Goal: Task Accomplishment & Management: Use online tool/utility

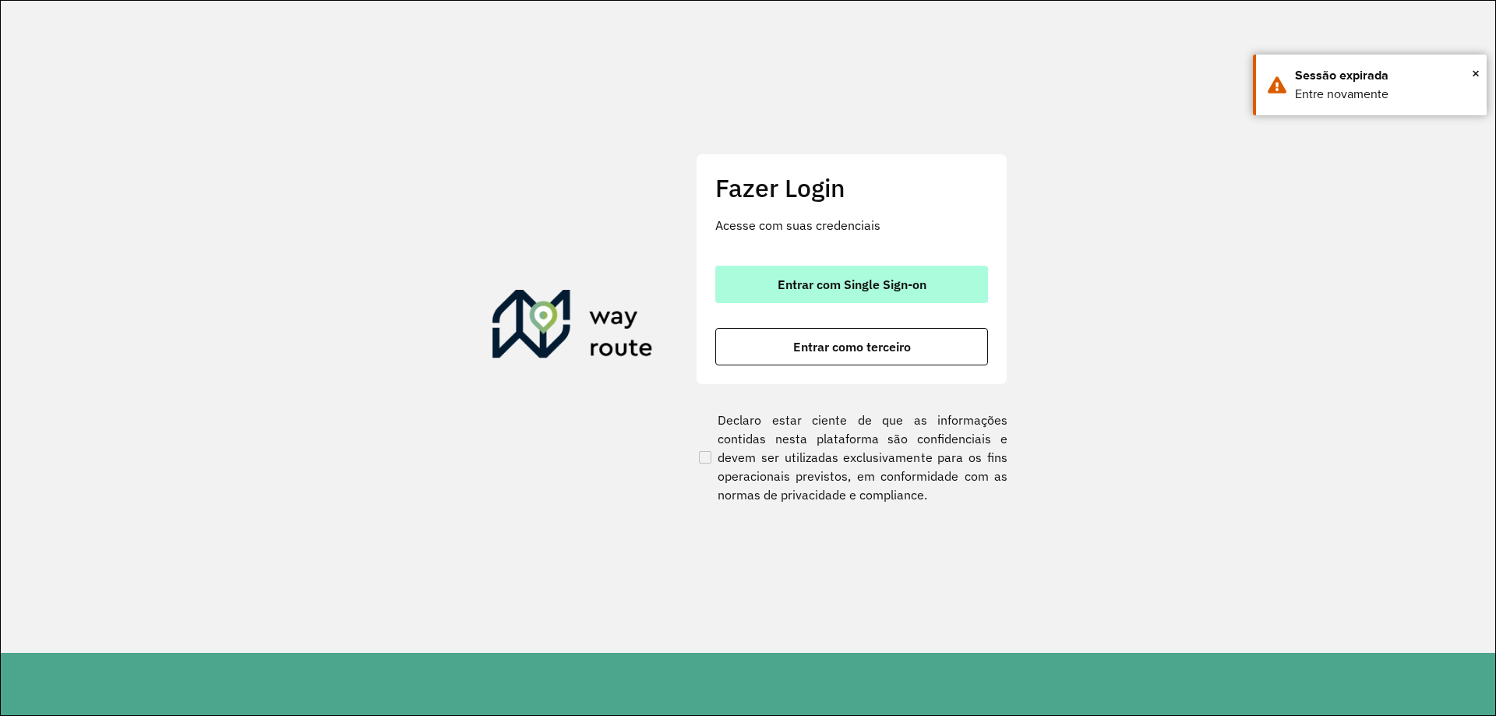
click at [829, 278] on span "Entrar com Single Sign-on" at bounding box center [852, 284] width 149 height 12
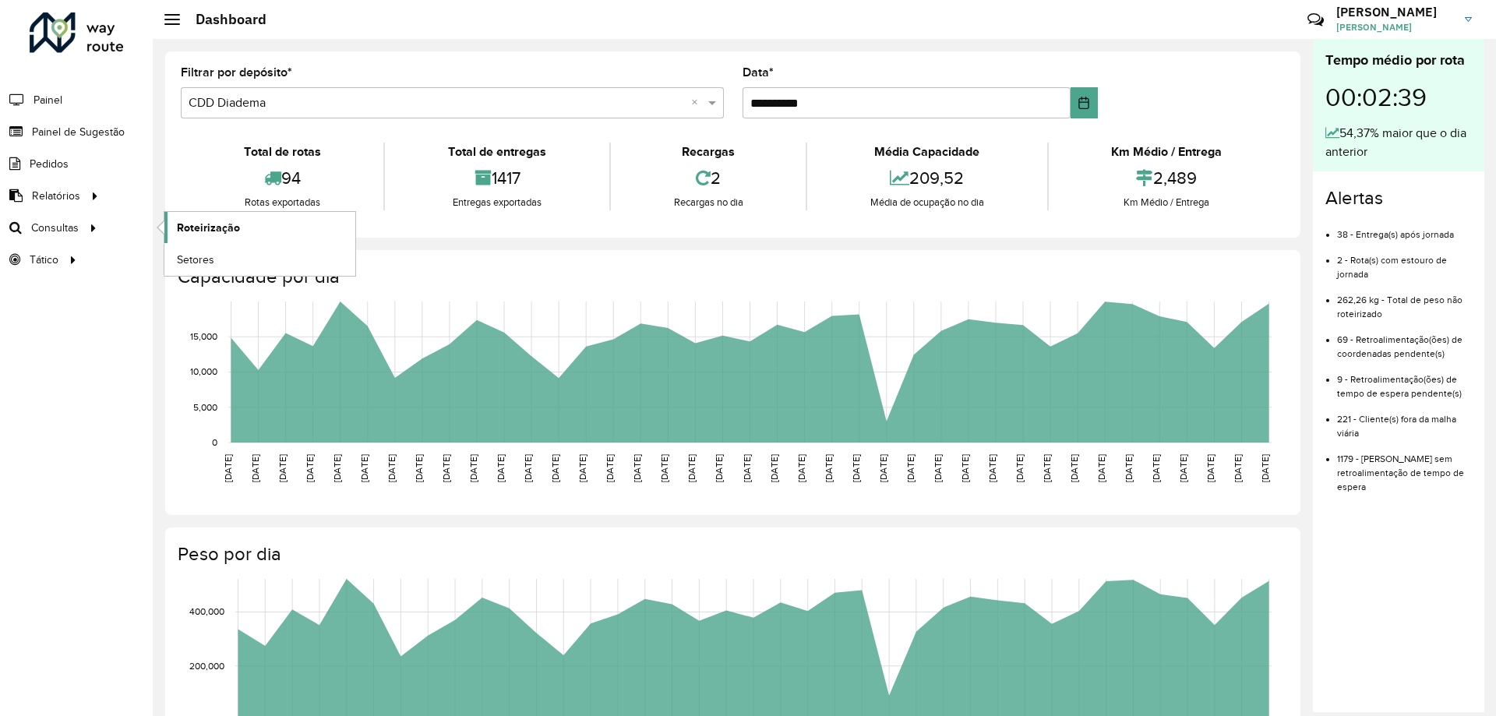
click at [229, 232] on span "Roteirização" at bounding box center [208, 228] width 63 height 16
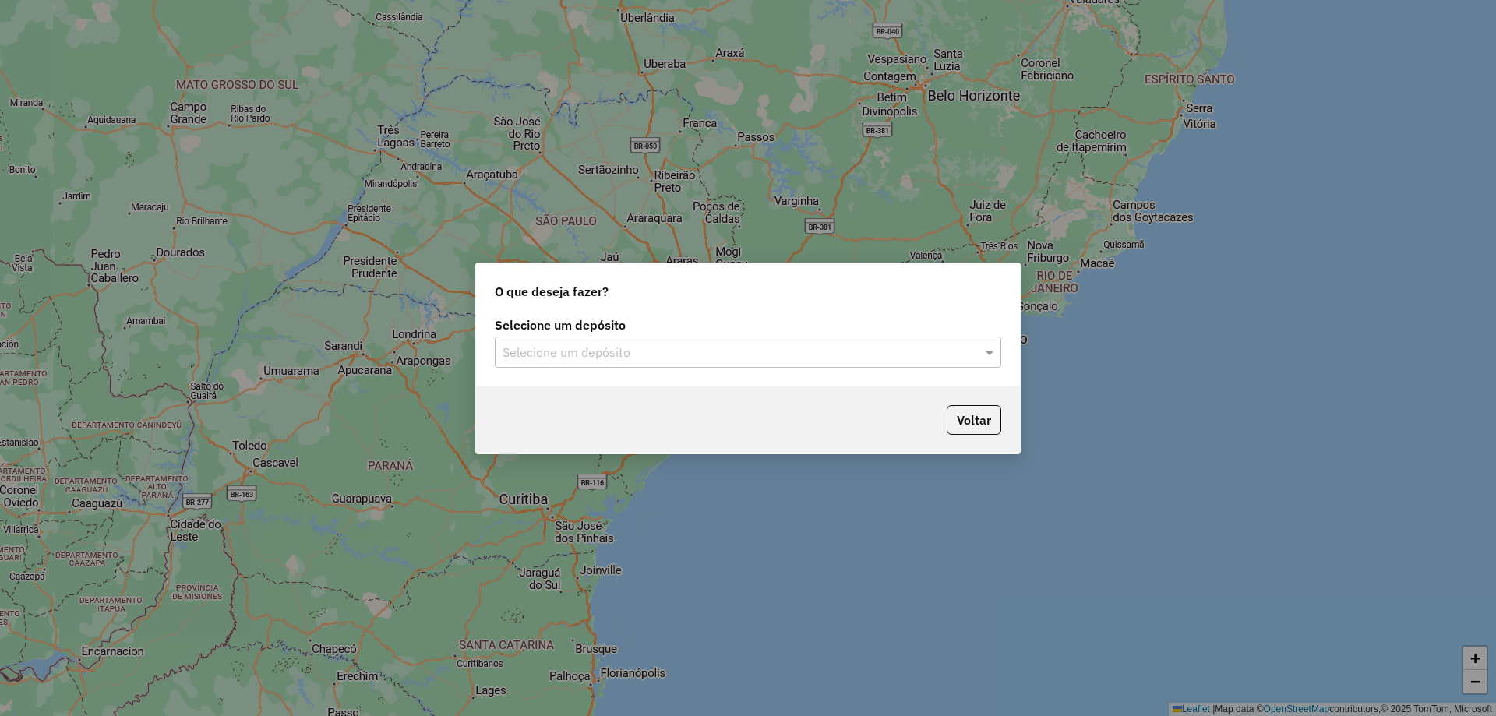
click at [775, 366] on div "Selecione um depósito" at bounding box center [748, 352] width 507 height 31
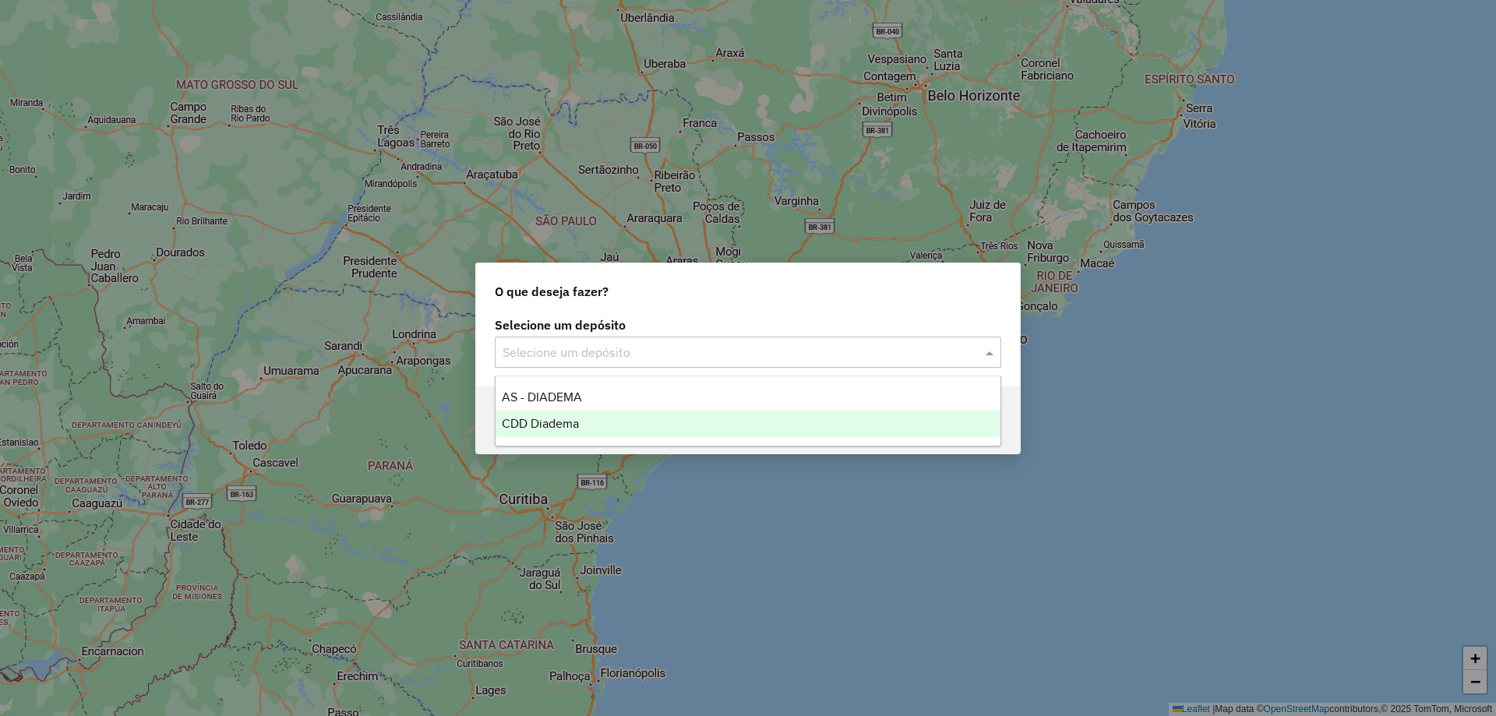
click at [551, 415] on div "CDD Diadema" at bounding box center [748, 424] width 505 height 26
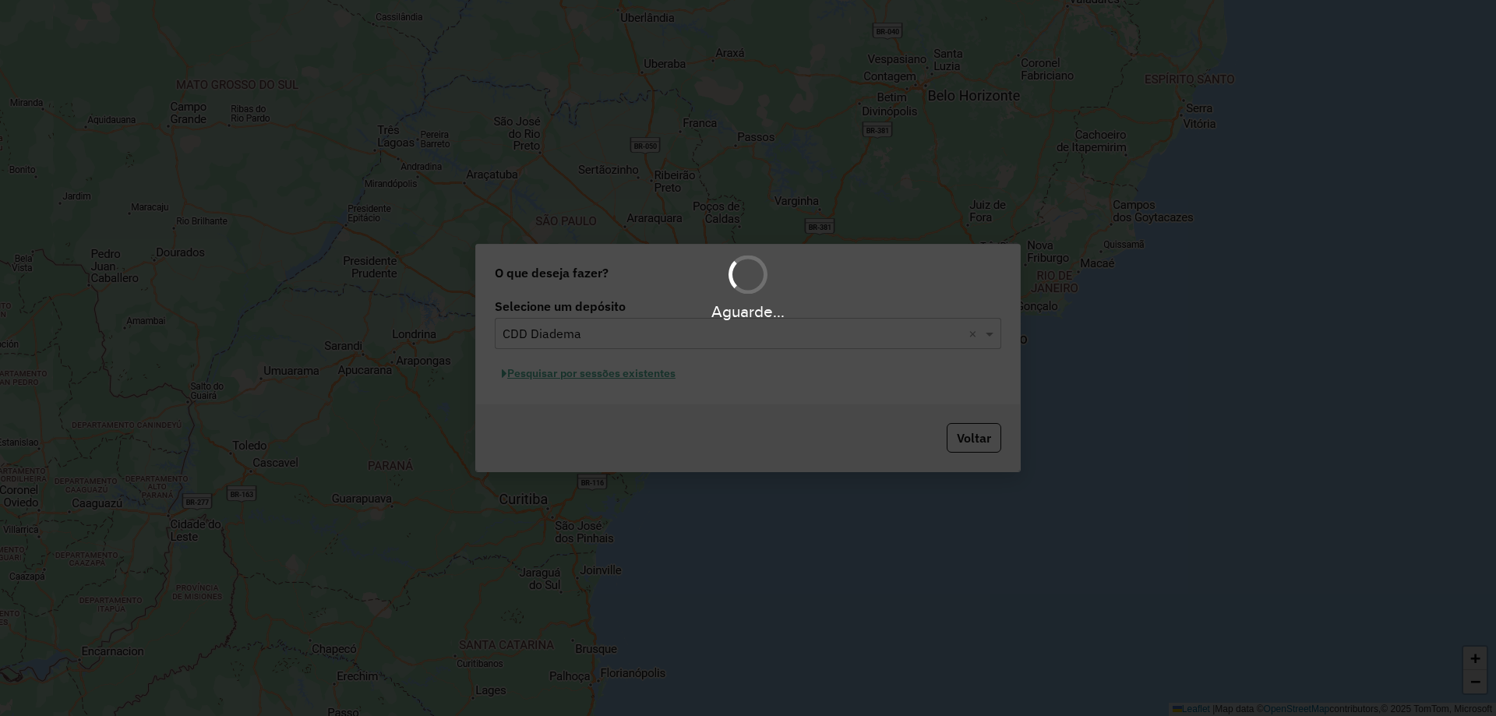
click at [706, 294] on div "Aguarde..." at bounding box center [748, 286] width 1496 height 74
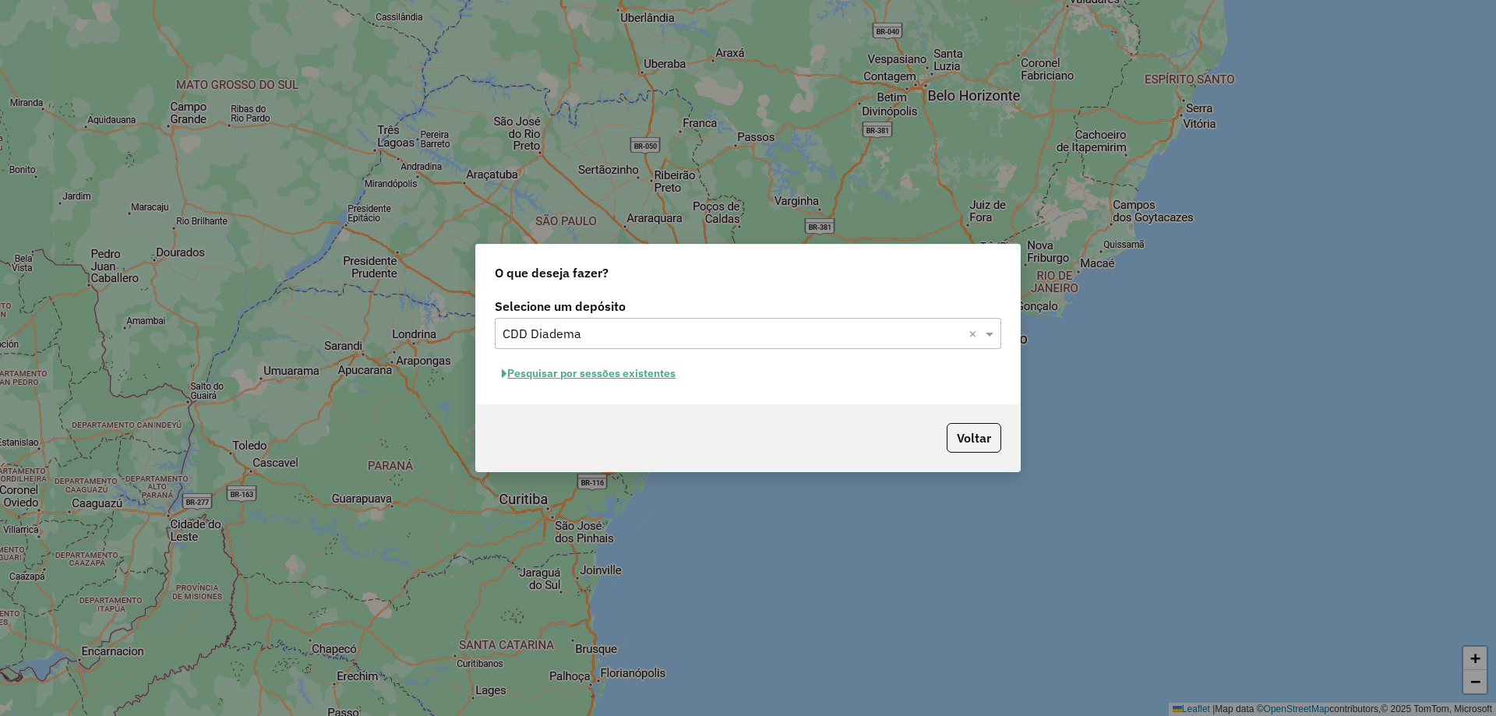
click at [620, 372] on button "Pesquisar por sessões existentes" at bounding box center [589, 374] width 188 height 24
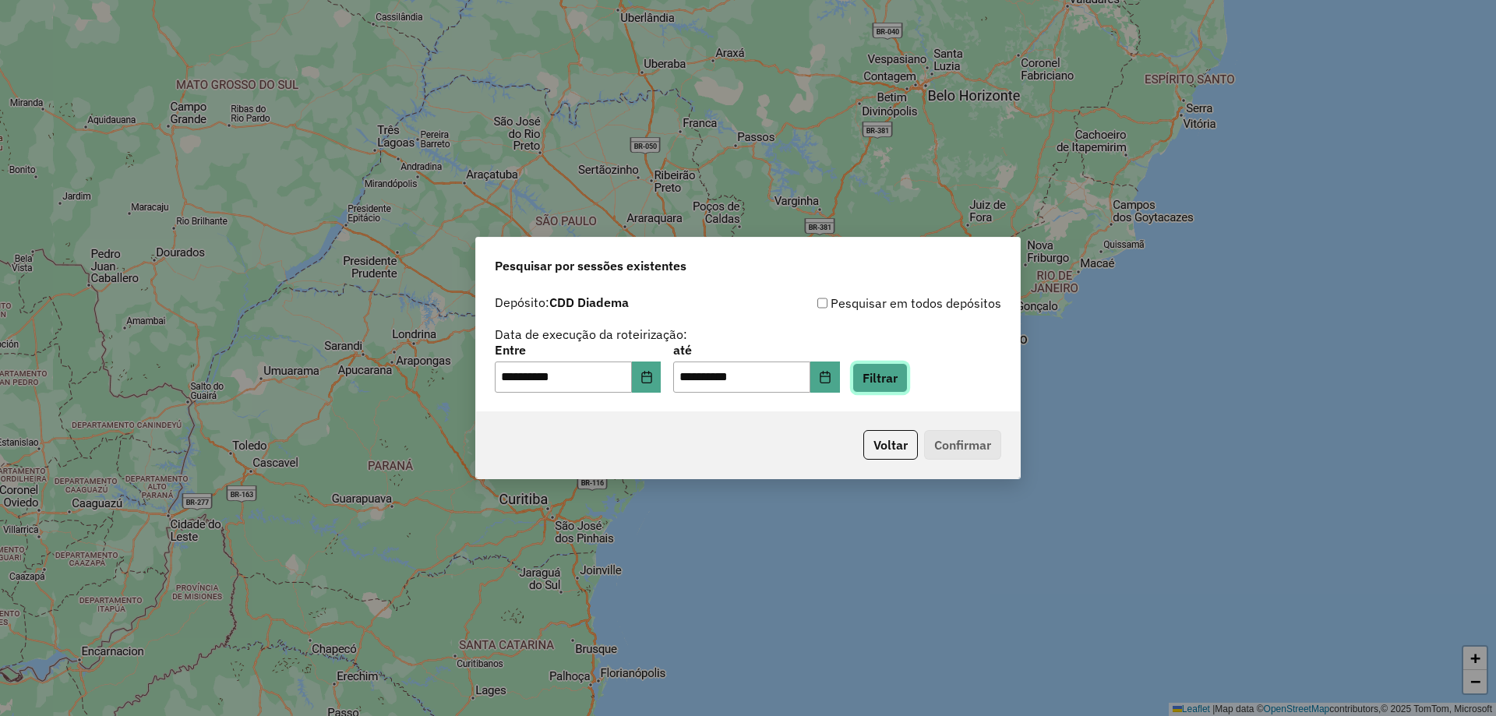
click at [899, 375] on button "Filtrar" at bounding box center [880, 378] width 55 height 30
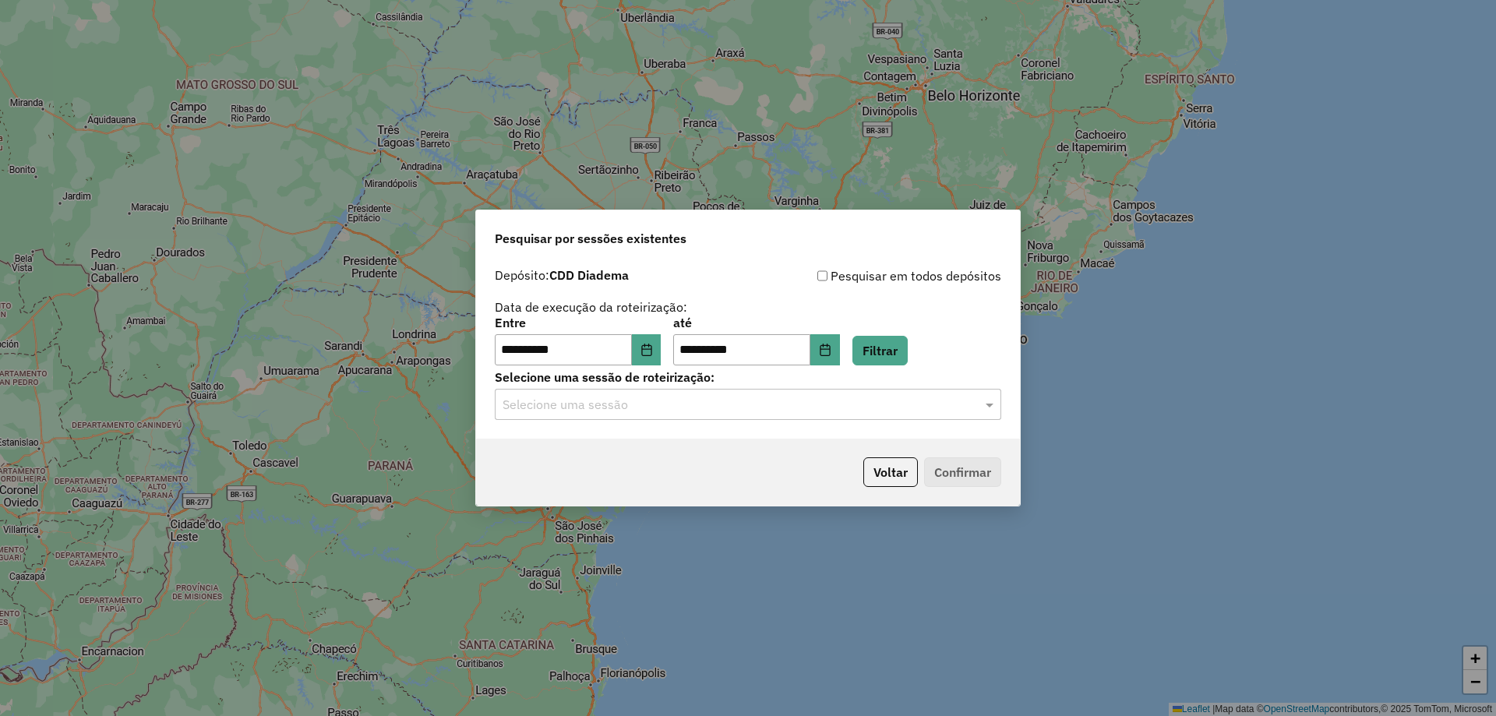
click at [625, 412] on input "text" at bounding box center [733, 405] width 460 height 19
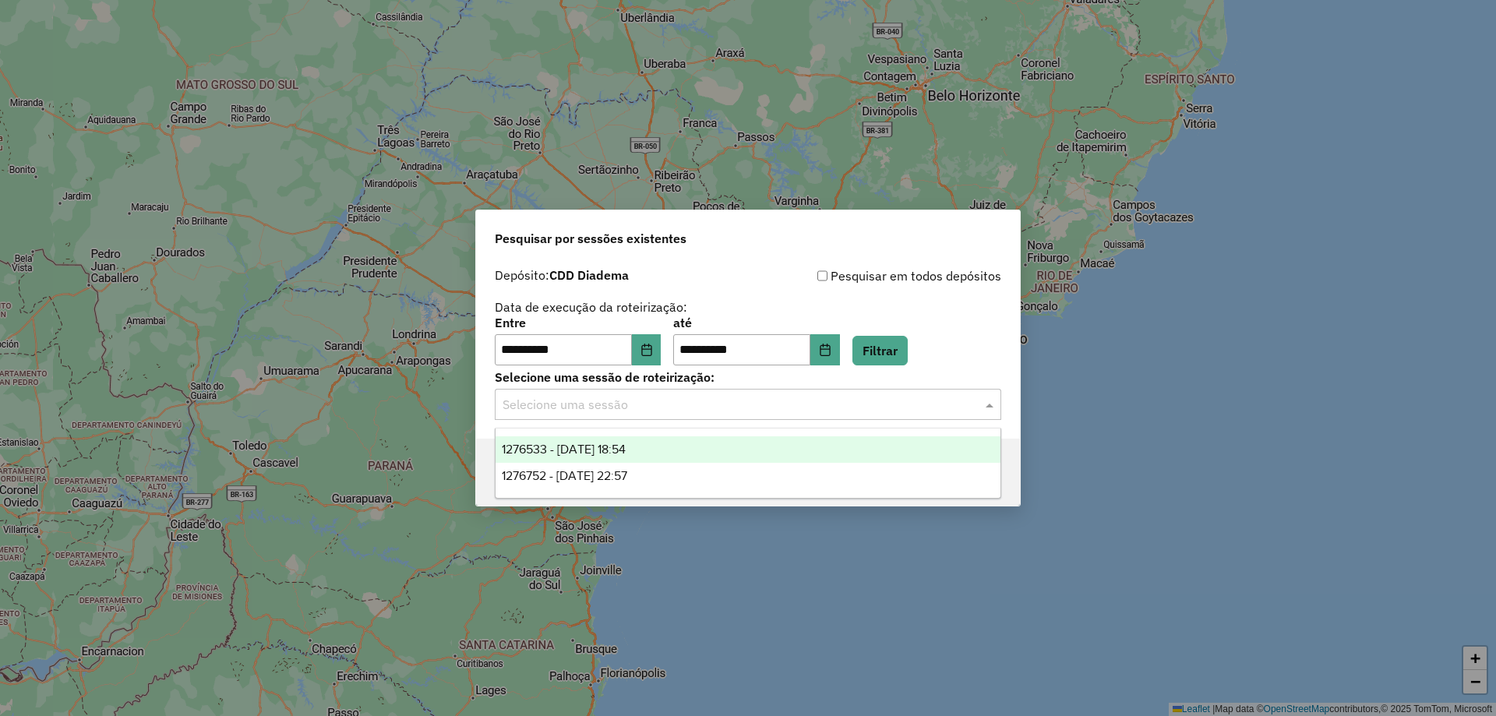
drag, startPoint x: 583, startPoint y: 450, endPoint x: 611, endPoint y: 450, distance: 28.1
click at [584, 450] on span "1276533 - 16/09/2025 18:54" at bounding box center [564, 449] width 124 height 13
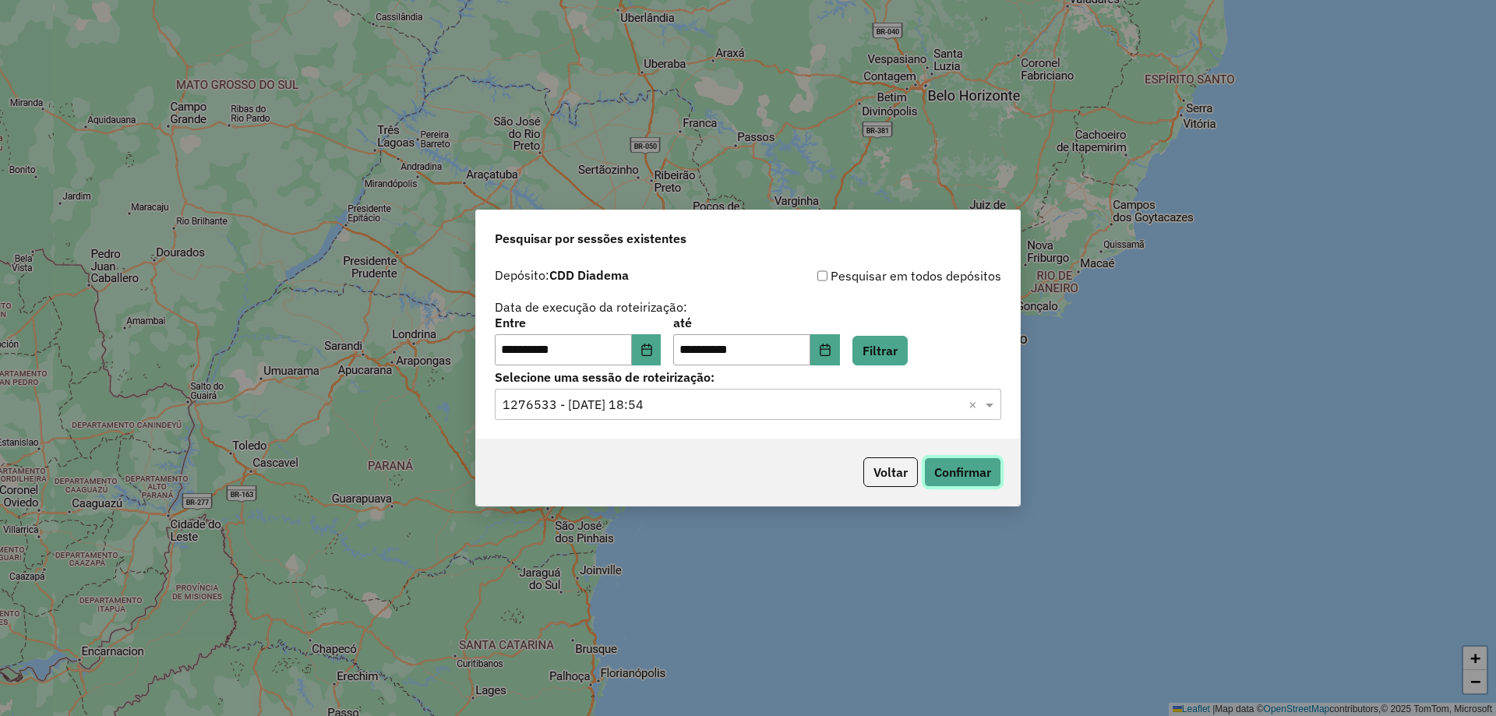
click at [952, 479] on button "Confirmar" at bounding box center [962, 472] width 77 height 30
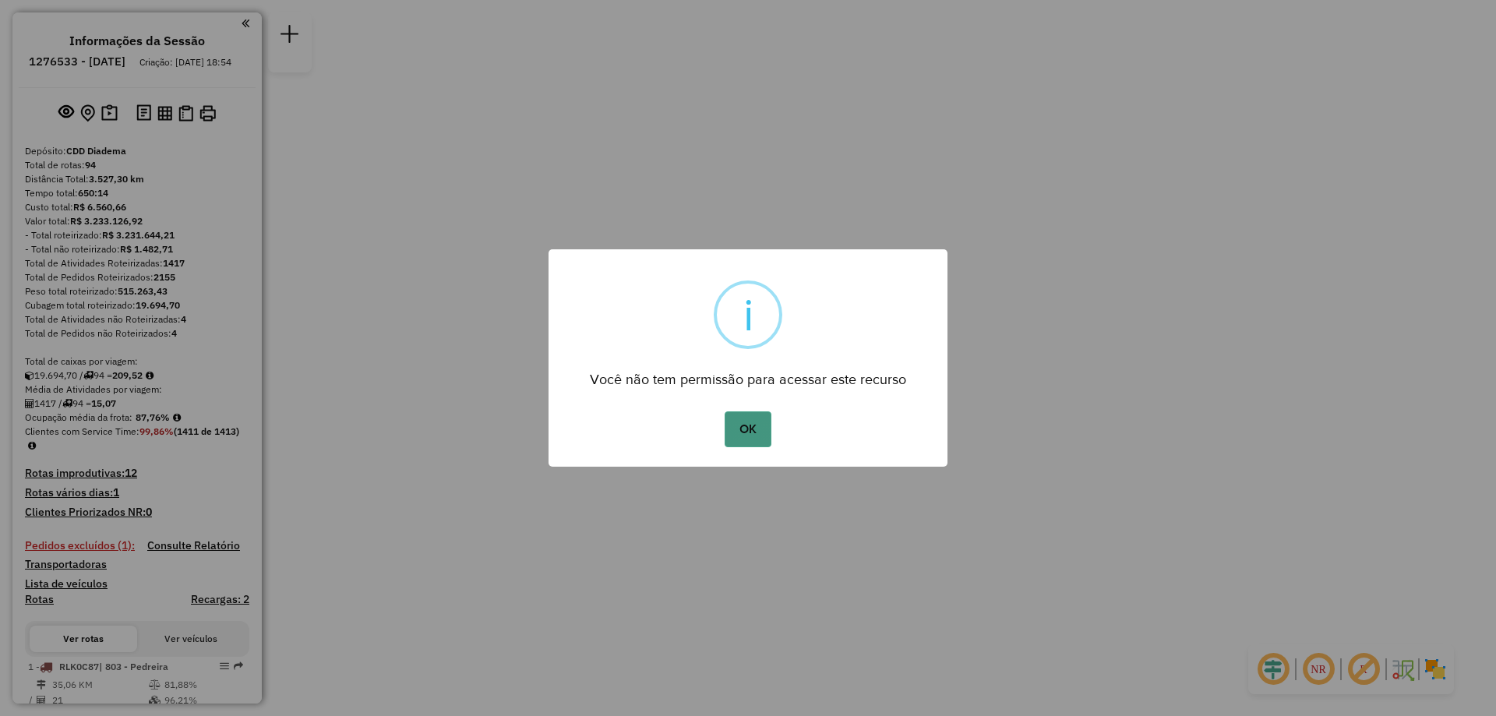
click at [750, 436] on button "OK" at bounding box center [748, 430] width 46 height 36
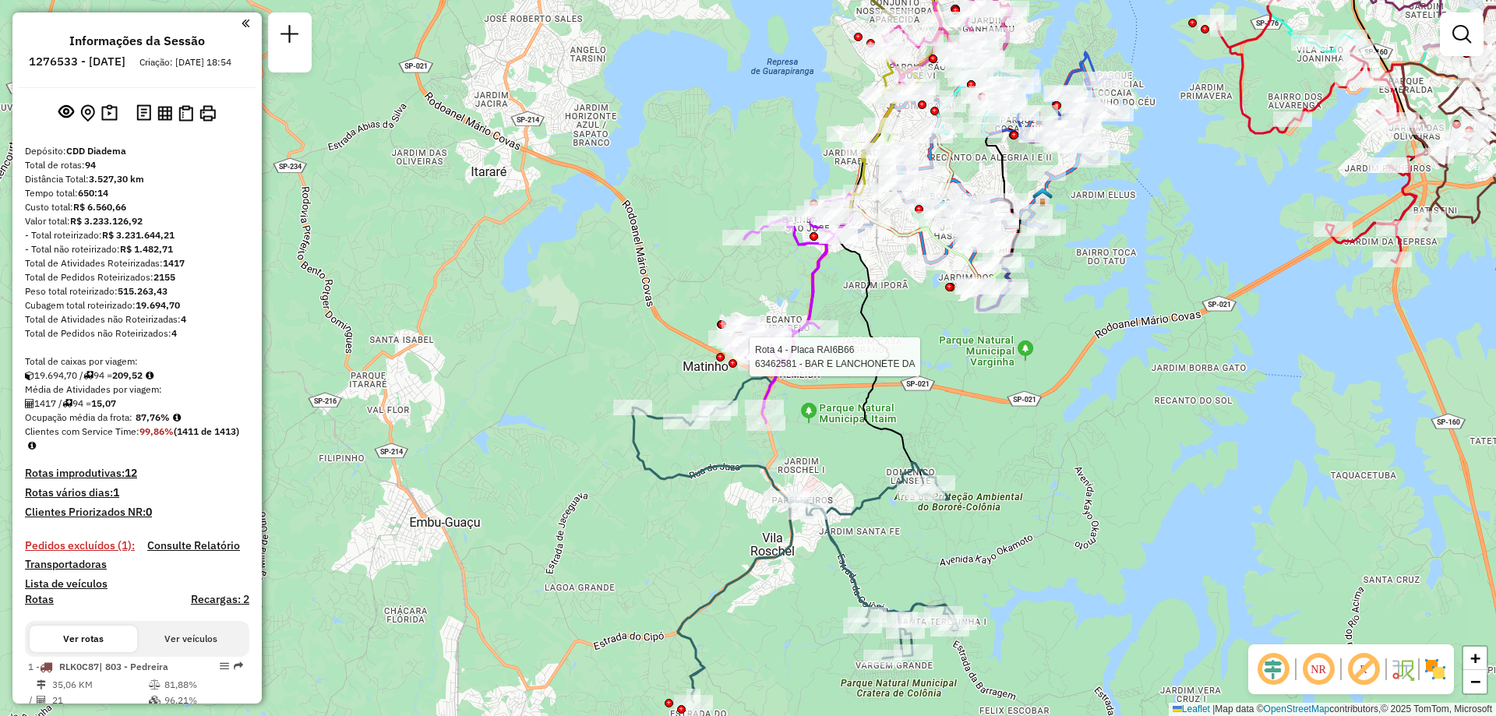
select select "**********"
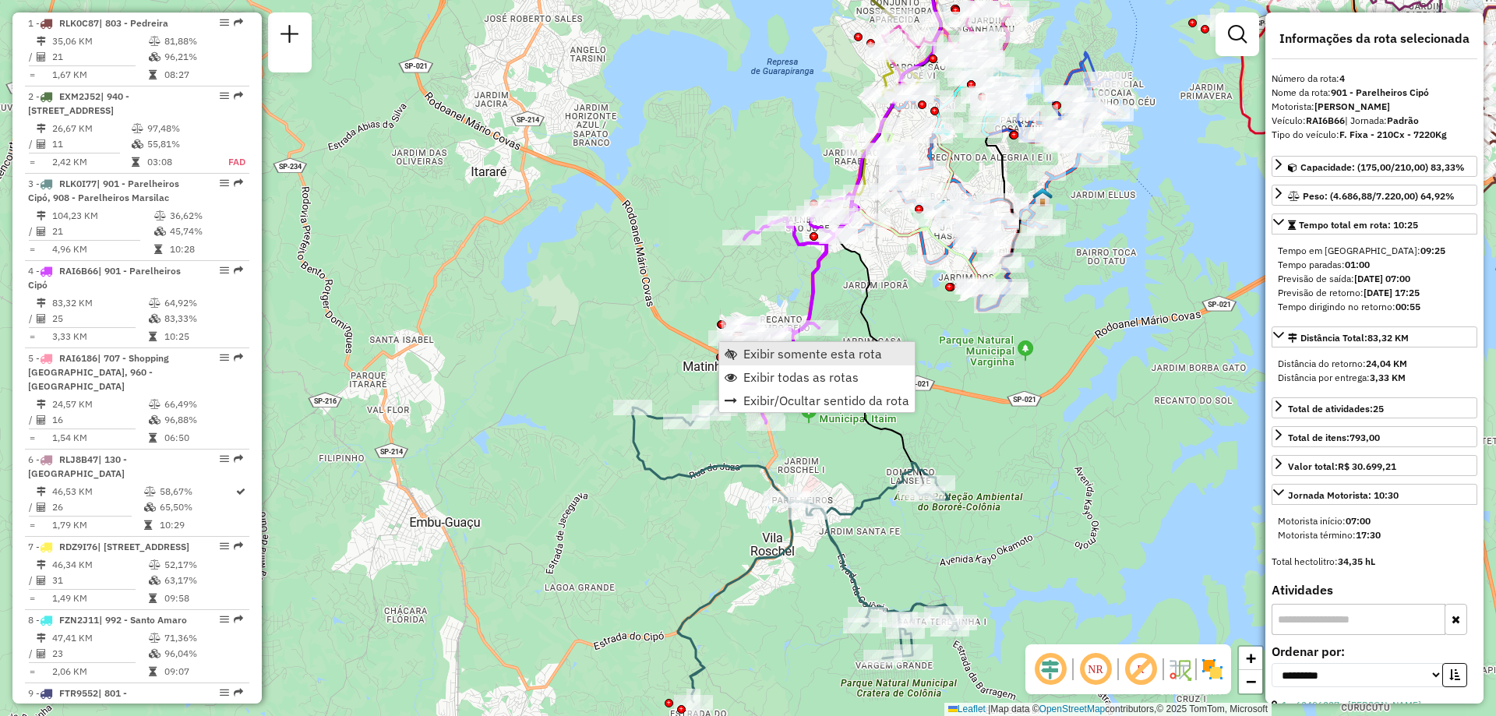
scroll to position [920, 0]
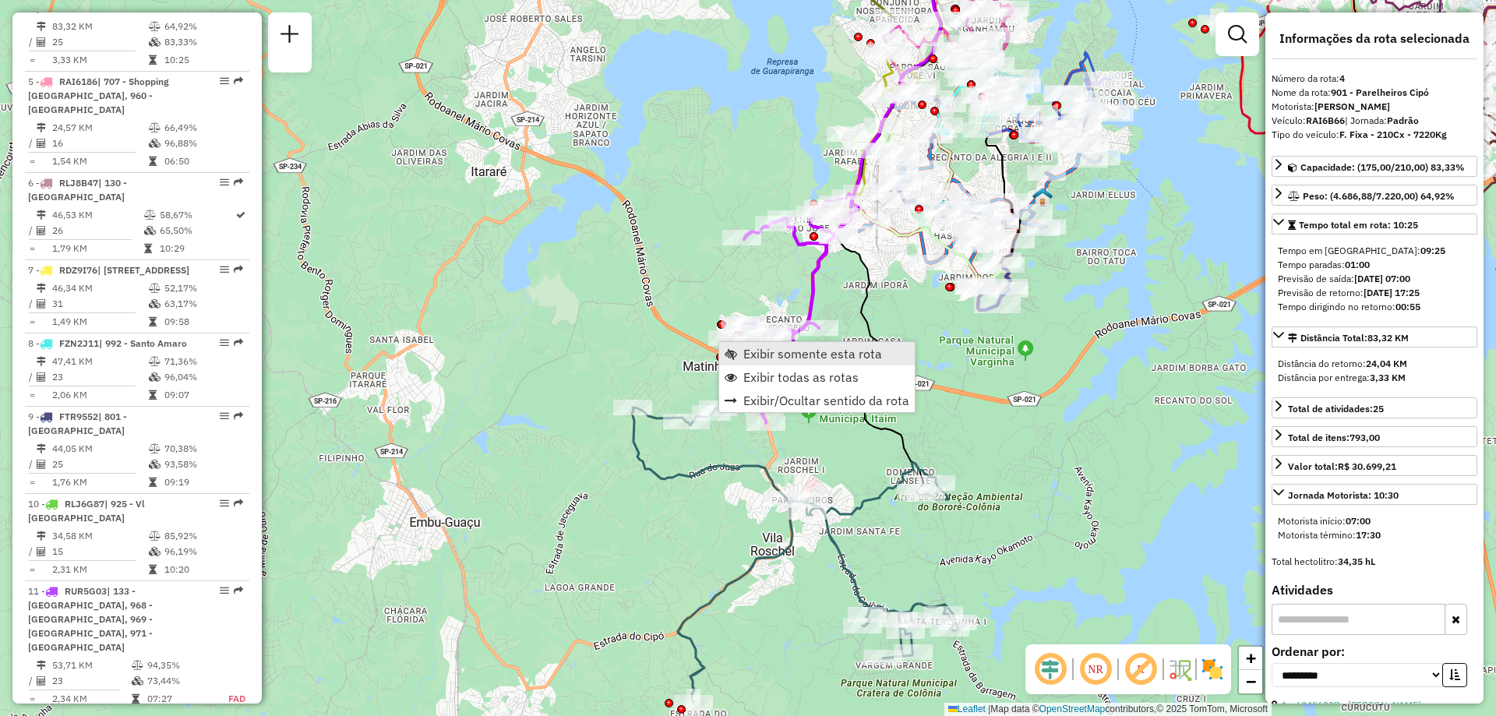
click at [740, 344] on link "Exibir somente esta rota" at bounding box center [817, 353] width 196 height 23
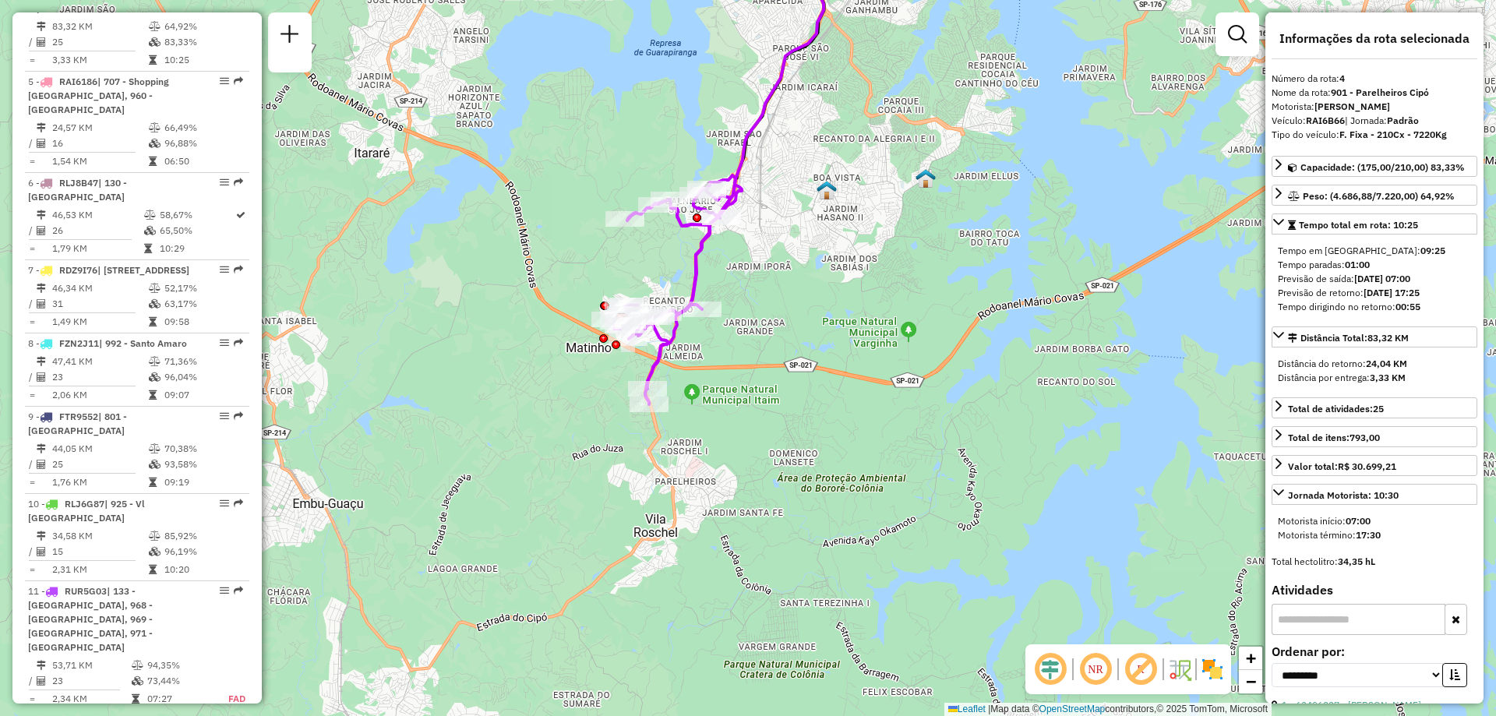
drag, startPoint x: 628, startPoint y: 564, endPoint x: 869, endPoint y: 277, distance: 375.1
click at [869, 277] on div "Janela de atendimento Grade de atendimento Capacidade Transportadoras Veículos …" at bounding box center [748, 358] width 1496 height 716
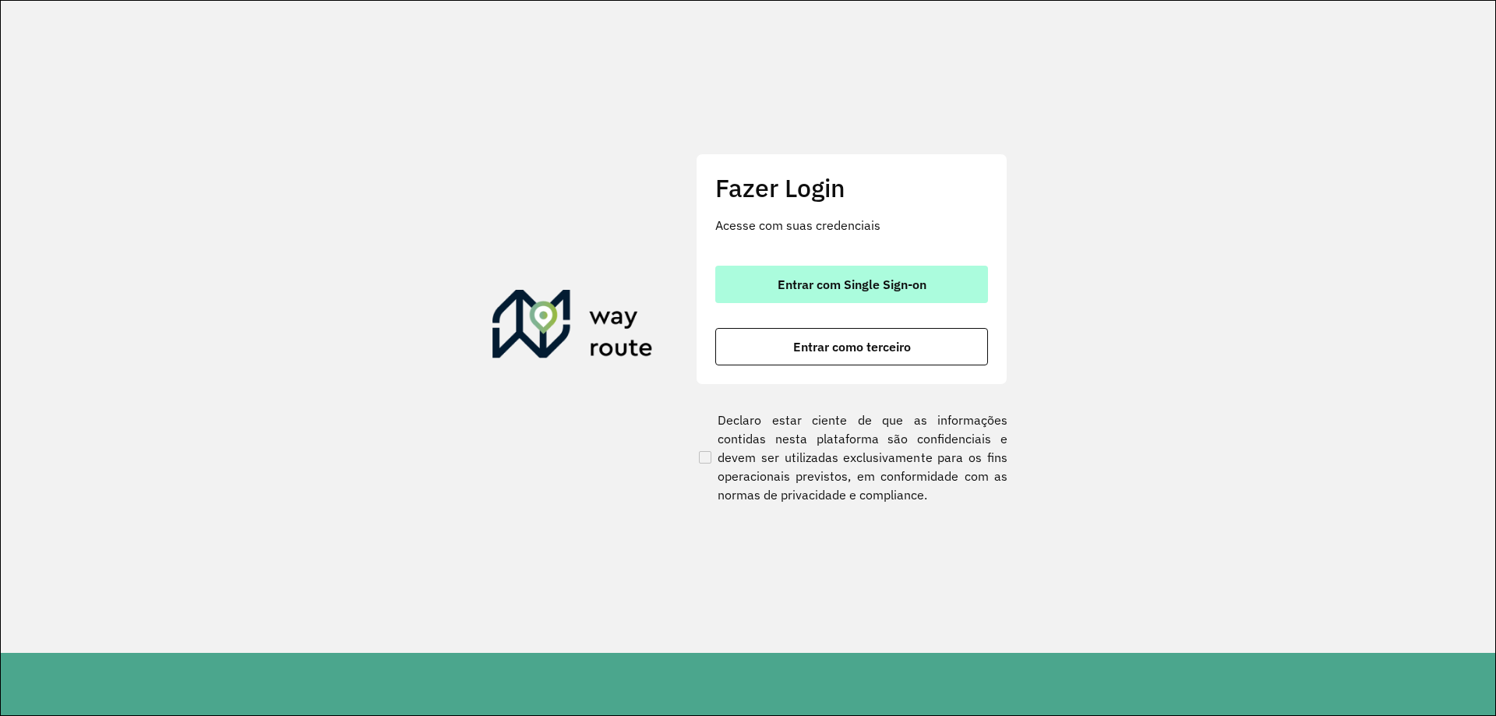
click at [908, 283] on span "Entrar com Single Sign-on" at bounding box center [852, 284] width 149 height 12
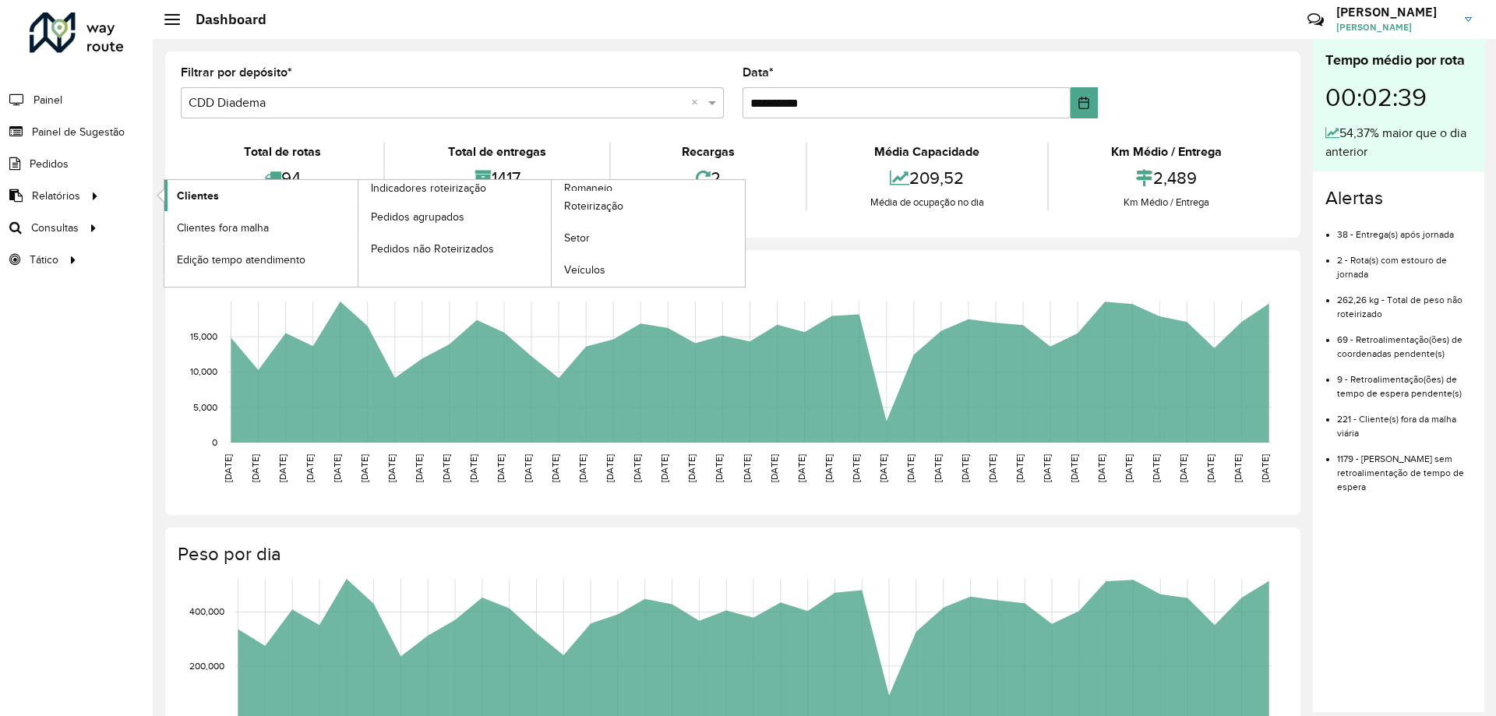
click at [242, 201] on link "Clientes" at bounding box center [260, 195] width 193 height 31
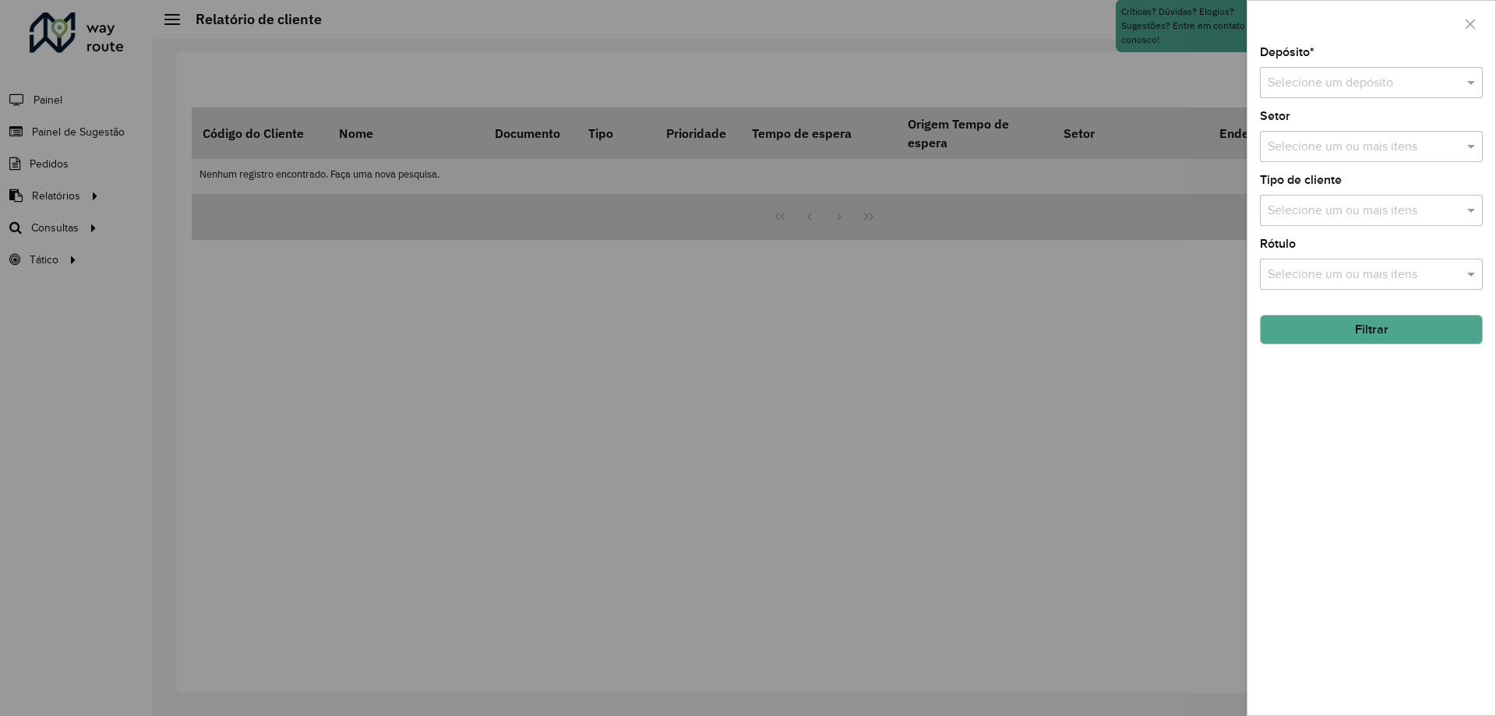
click at [1351, 68] on div "Selecione um depósito" at bounding box center [1371, 82] width 223 height 31
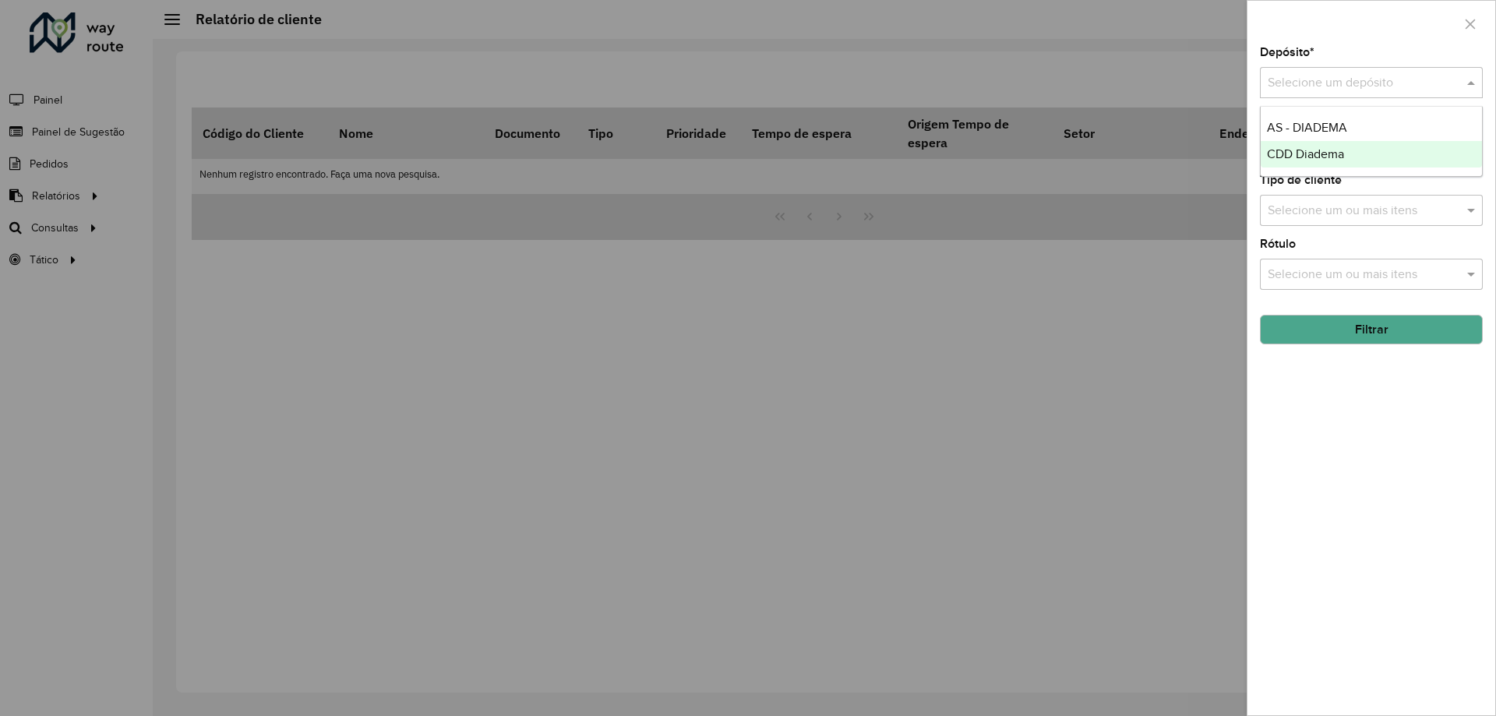
click at [1281, 164] on div "CDD Diadema" at bounding box center [1371, 154] width 221 height 26
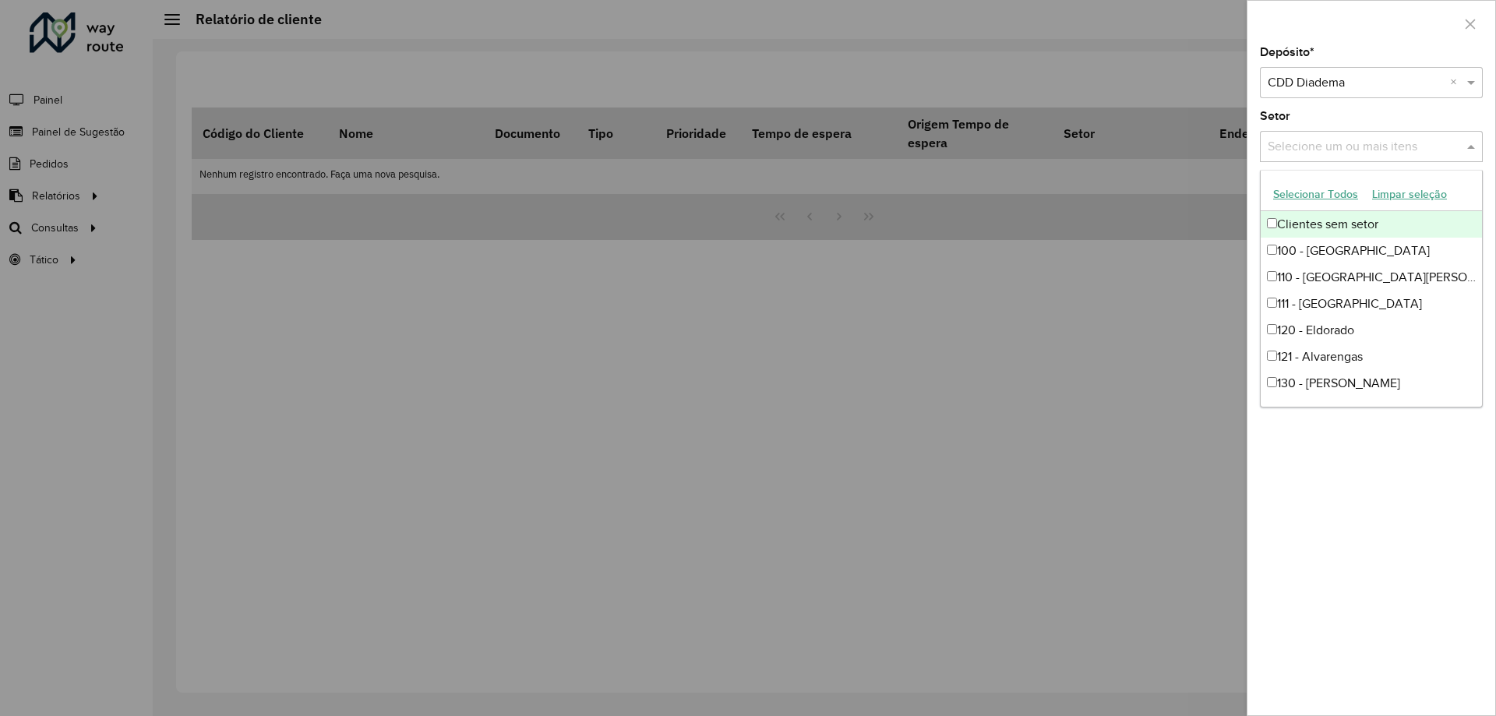
click at [1363, 138] on input "text" at bounding box center [1364, 147] width 200 height 19
click at [1358, 246] on div "100 - Jardim Iporanga" at bounding box center [1371, 251] width 221 height 26
click at [1369, 412] on div "Depósito * Selecione um depósito × CDD Diadema × Setor Selecione um ou mais ite…" at bounding box center [1372, 381] width 248 height 669
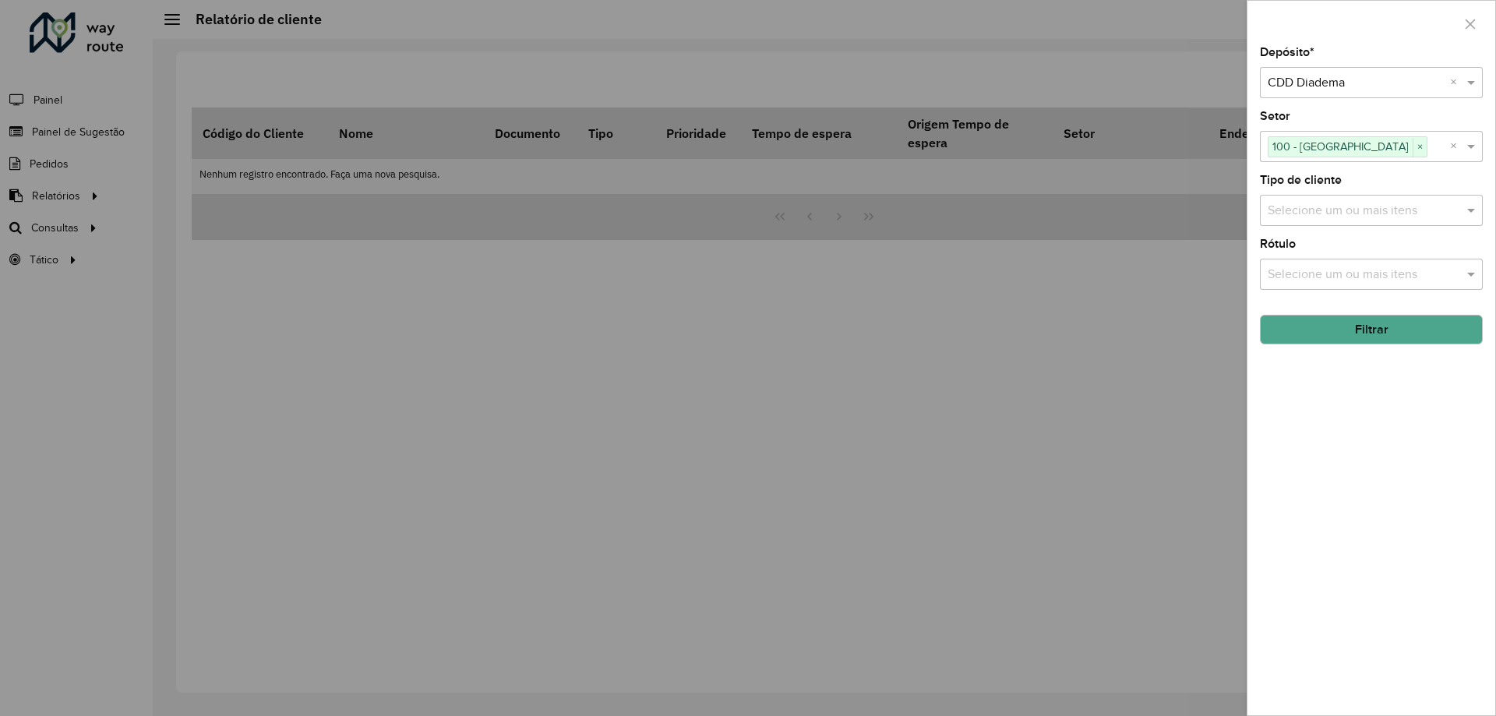
click at [1379, 222] on div "Selecione um ou mais itens" at bounding box center [1371, 210] width 223 height 31
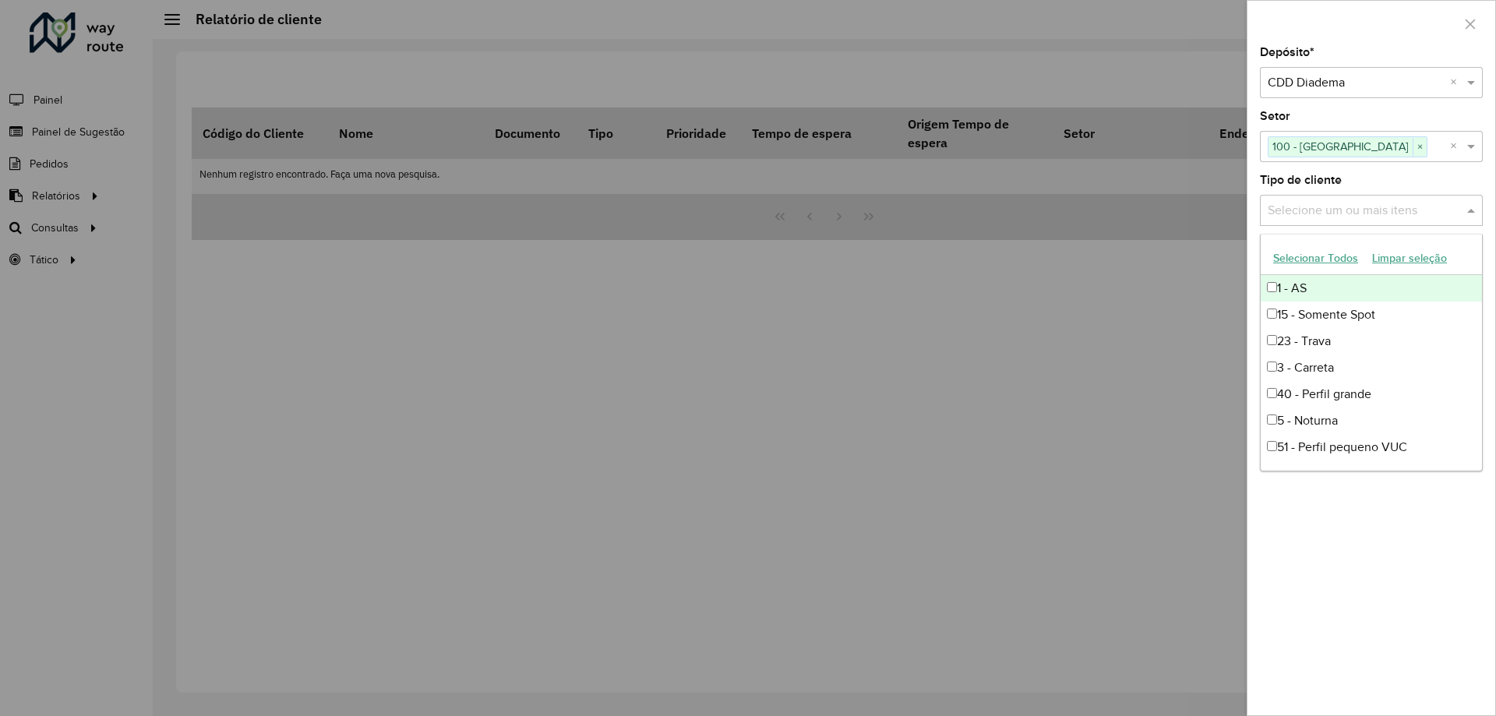
click at [1379, 222] on div "Selecione um ou mais itens" at bounding box center [1371, 210] width 223 height 31
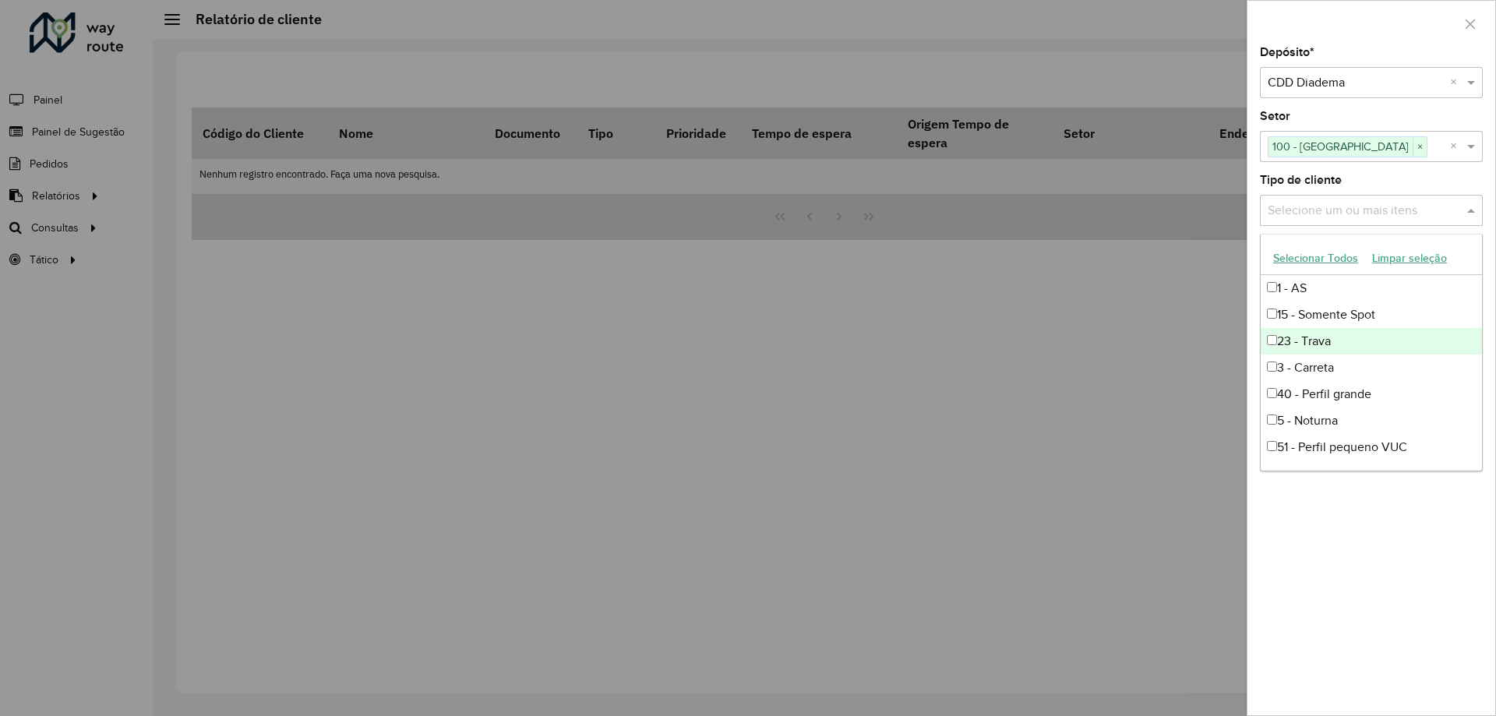
click at [1373, 696] on div "Depósito * Selecione um depósito × CDD Diadema × Setor Selecione um ou mais ite…" at bounding box center [1372, 381] width 248 height 669
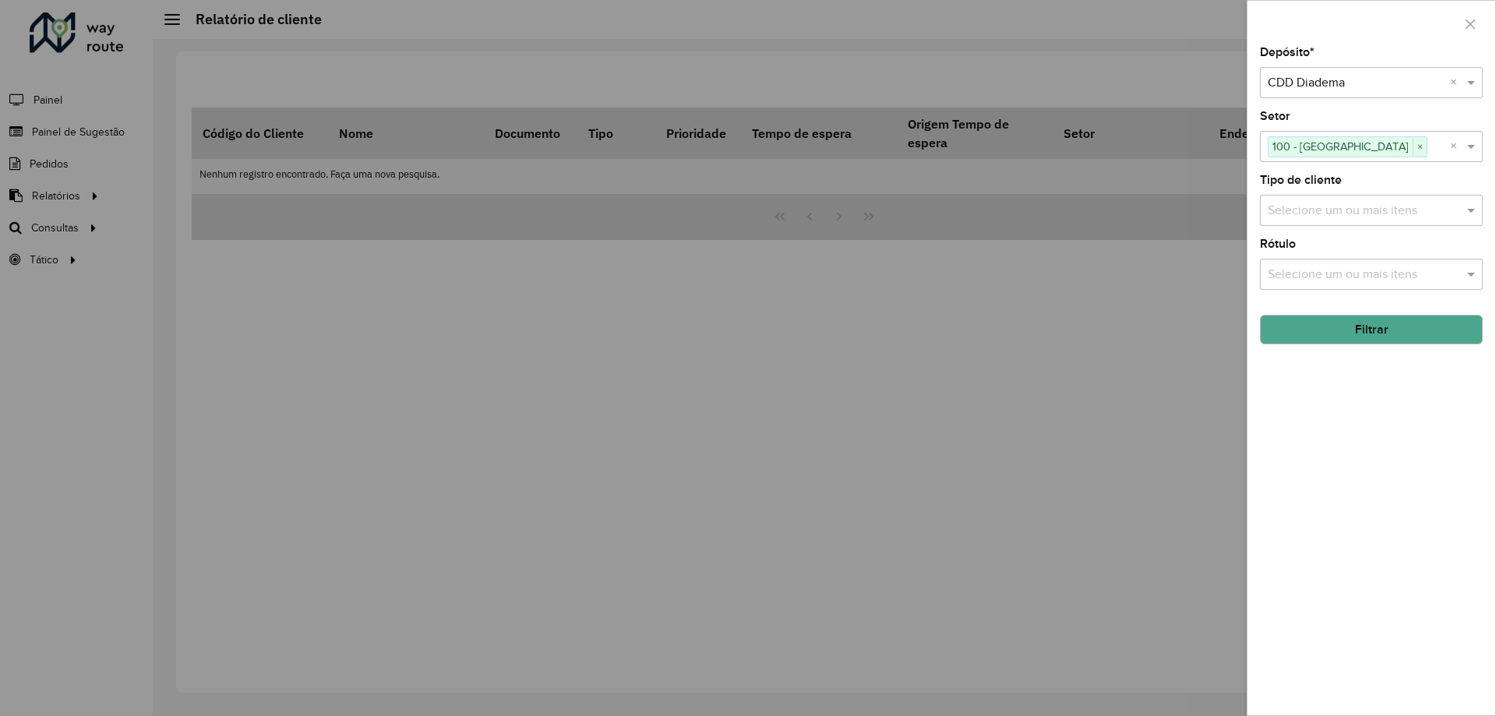
click at [1383, 192] on div "Tipo de cliente Selecione um ou mais itens" at bounding box center [1371, 200] width 223 height 51
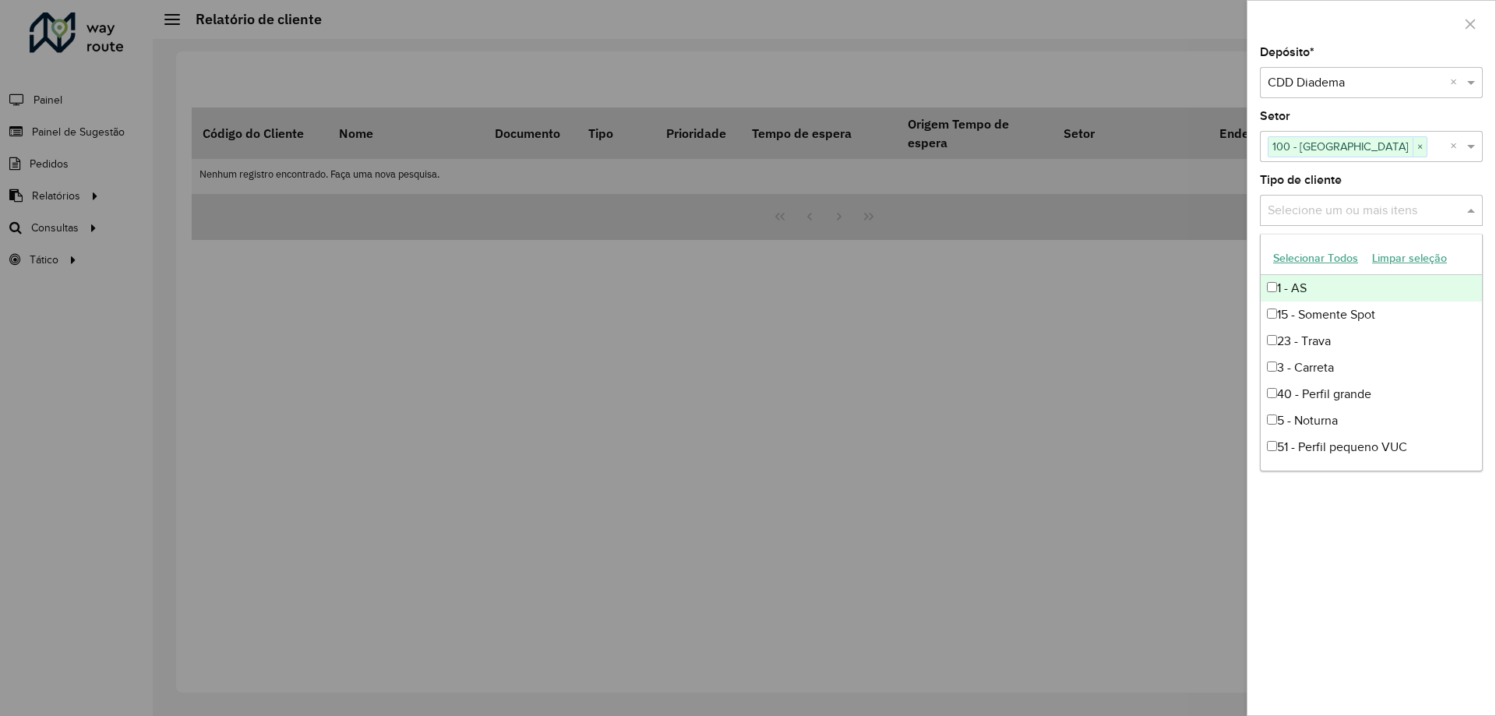
click at [1365, 213] on input "text" at bounding box center [1364, 211] width 200 height 19
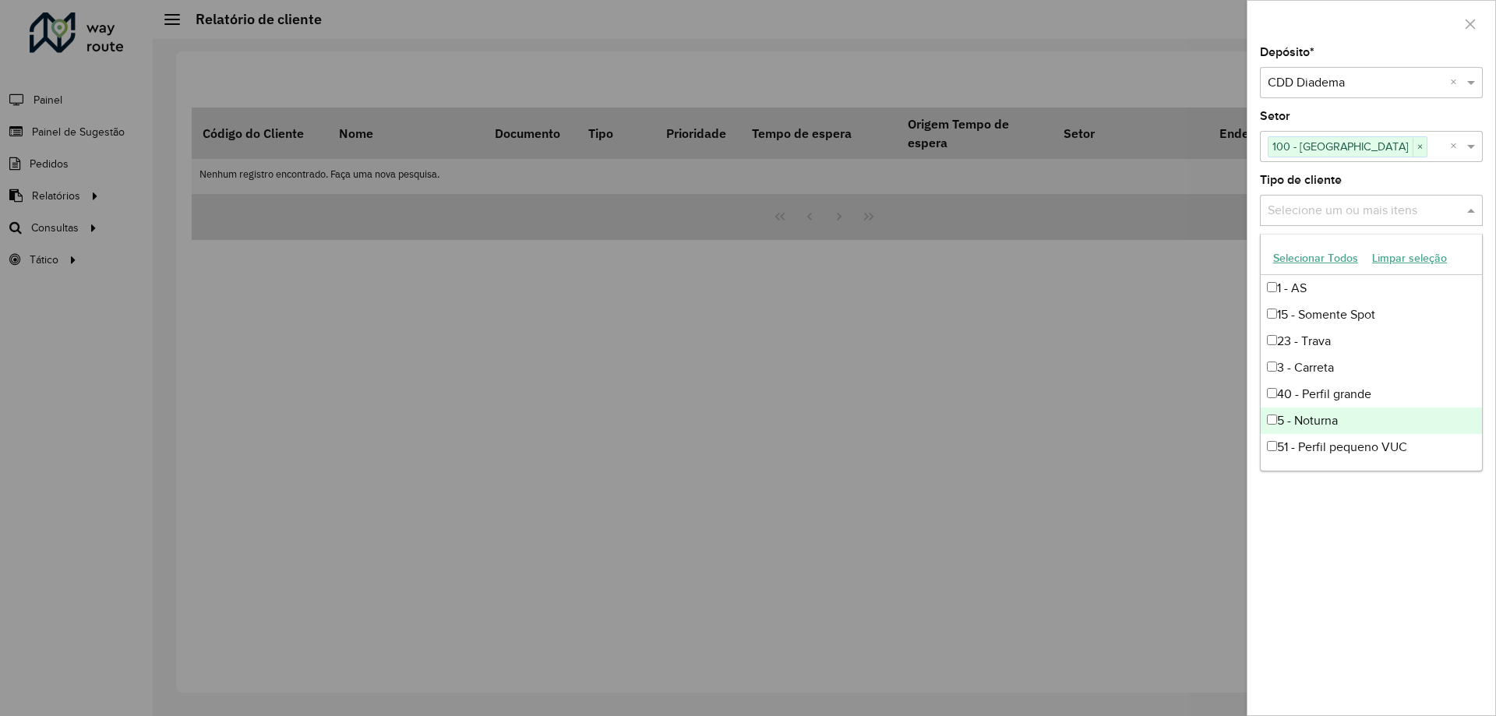
click at [1418, 609] on div "Depósito * Selecione um depósito × CDD Diadema × Setor Selecione um ou mais ite…" at bounding box center [1372, 381] width 248 height 669
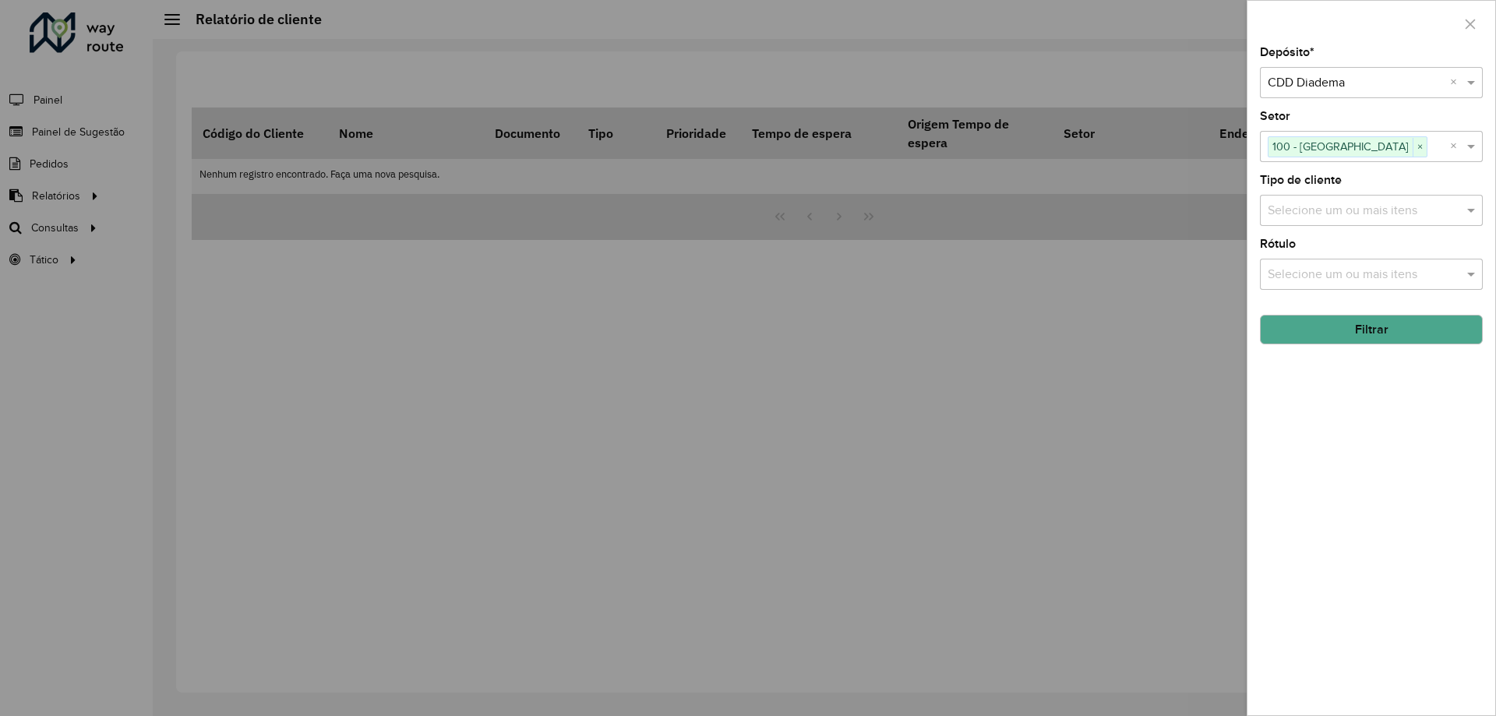
click at [1360, 333] on button "Filtrar" at bounding box center [1371, 330] width 223 height 30
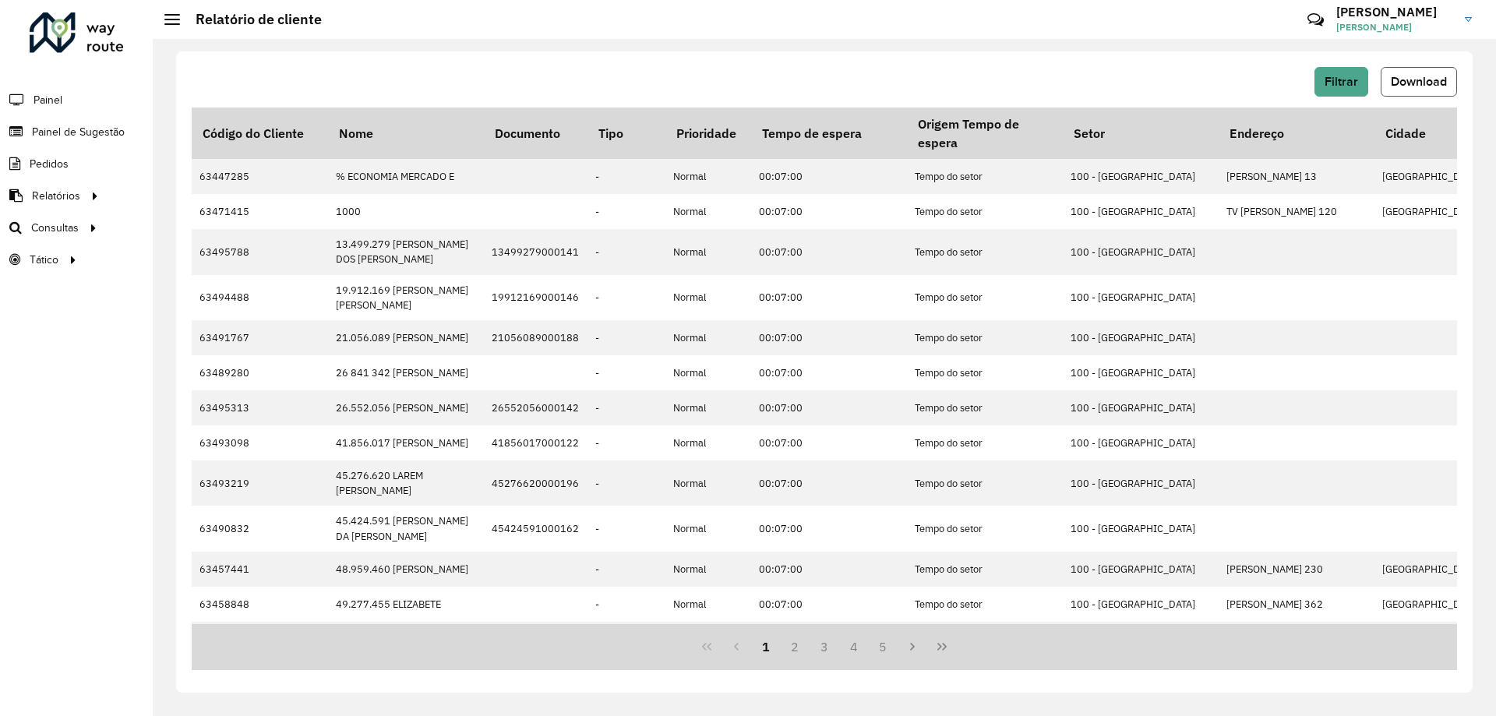
click at [1423, 78] on span "Download" at bounding box center [1419, 81] width 56 height 13
